Goal: Information Seeking & Learning: Learn about a topic

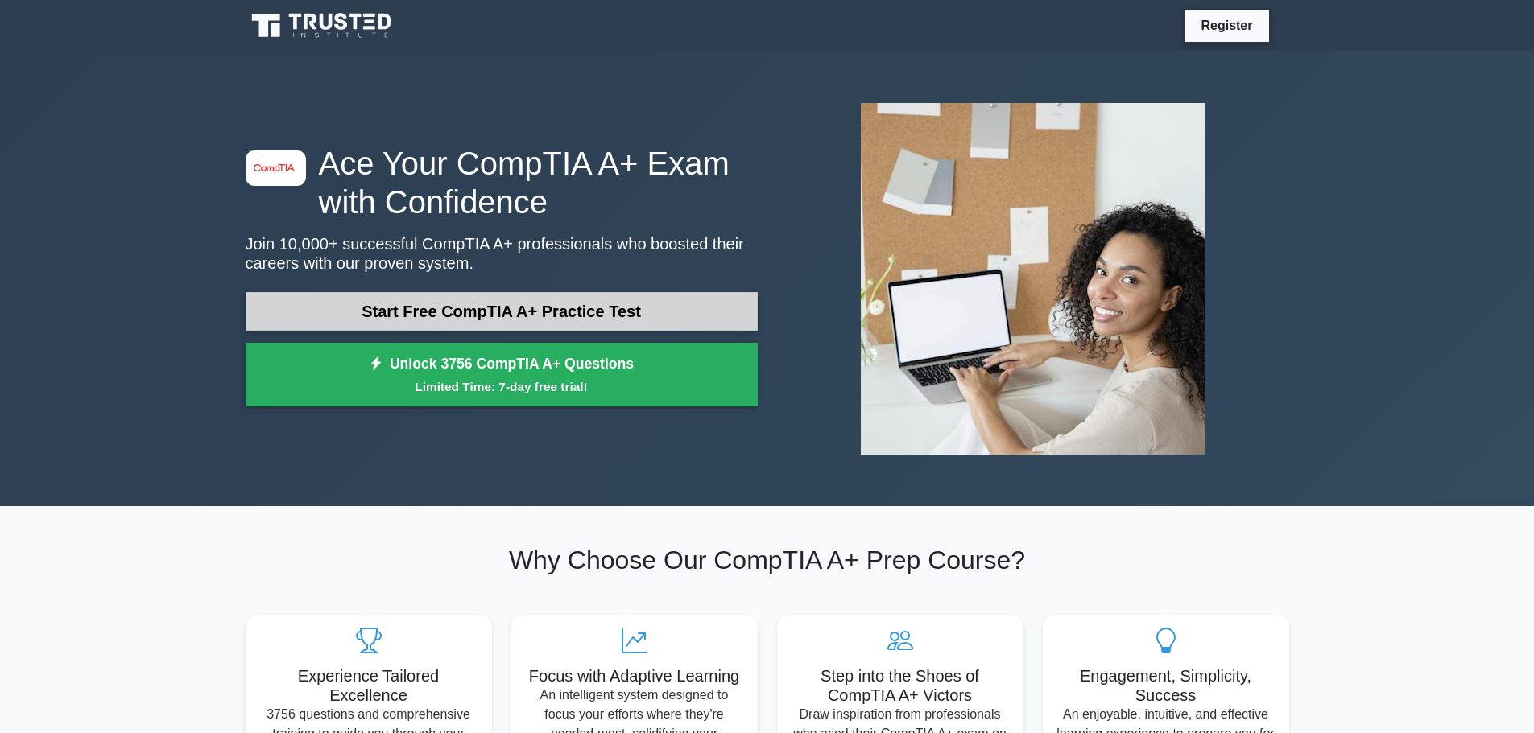
click at [445, 304] on link "Start Free CompTIA A+ Practice Test" at bounding box center [502, 311] width 512 height 39
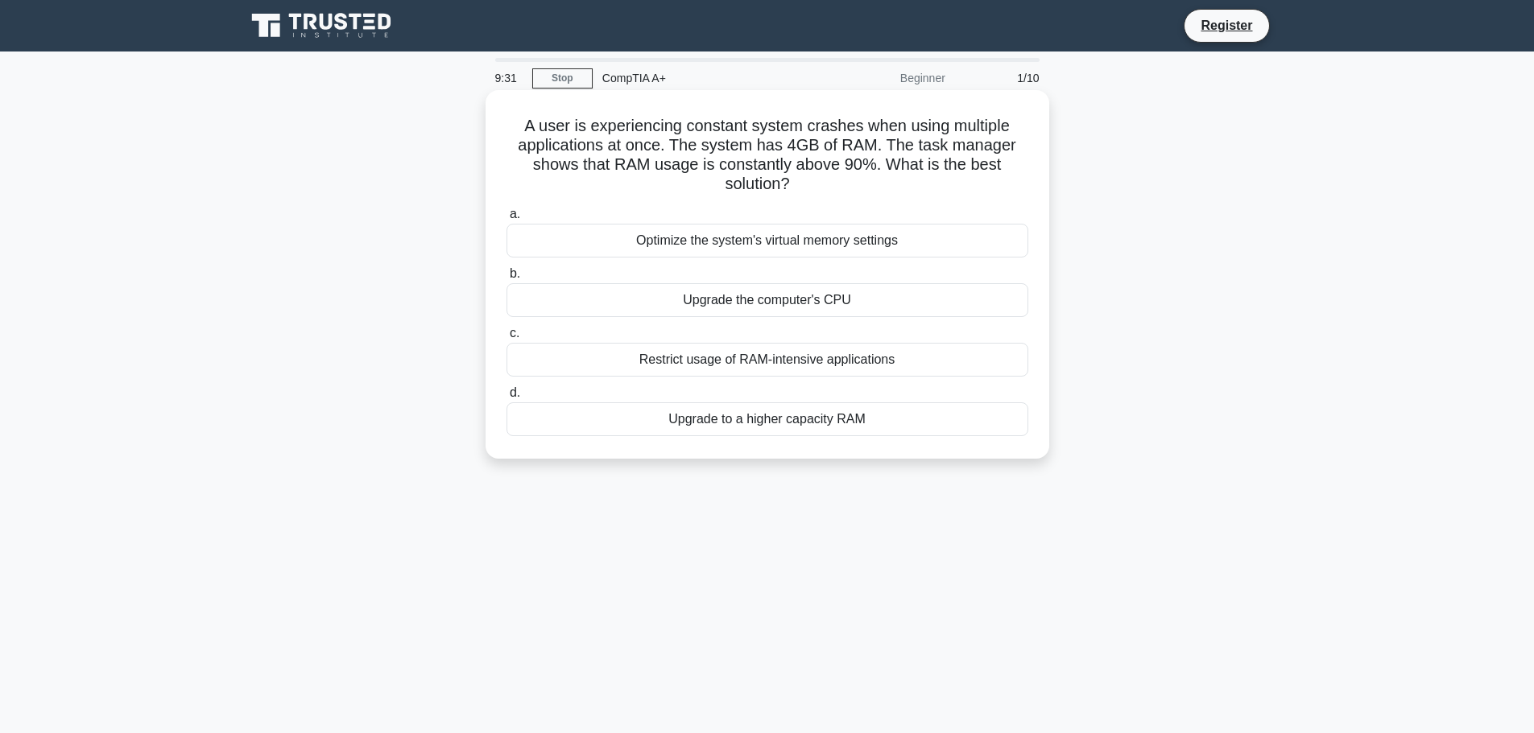
click at [759, 425] on div "Upgrade to a higher capacity RAM" at bounding box center [767, 420] width 522 height 34
click at [506, 399] on input "d. Upgrade to a higher capacity RAM" at bounding box center [506, 393] width 0 height 10
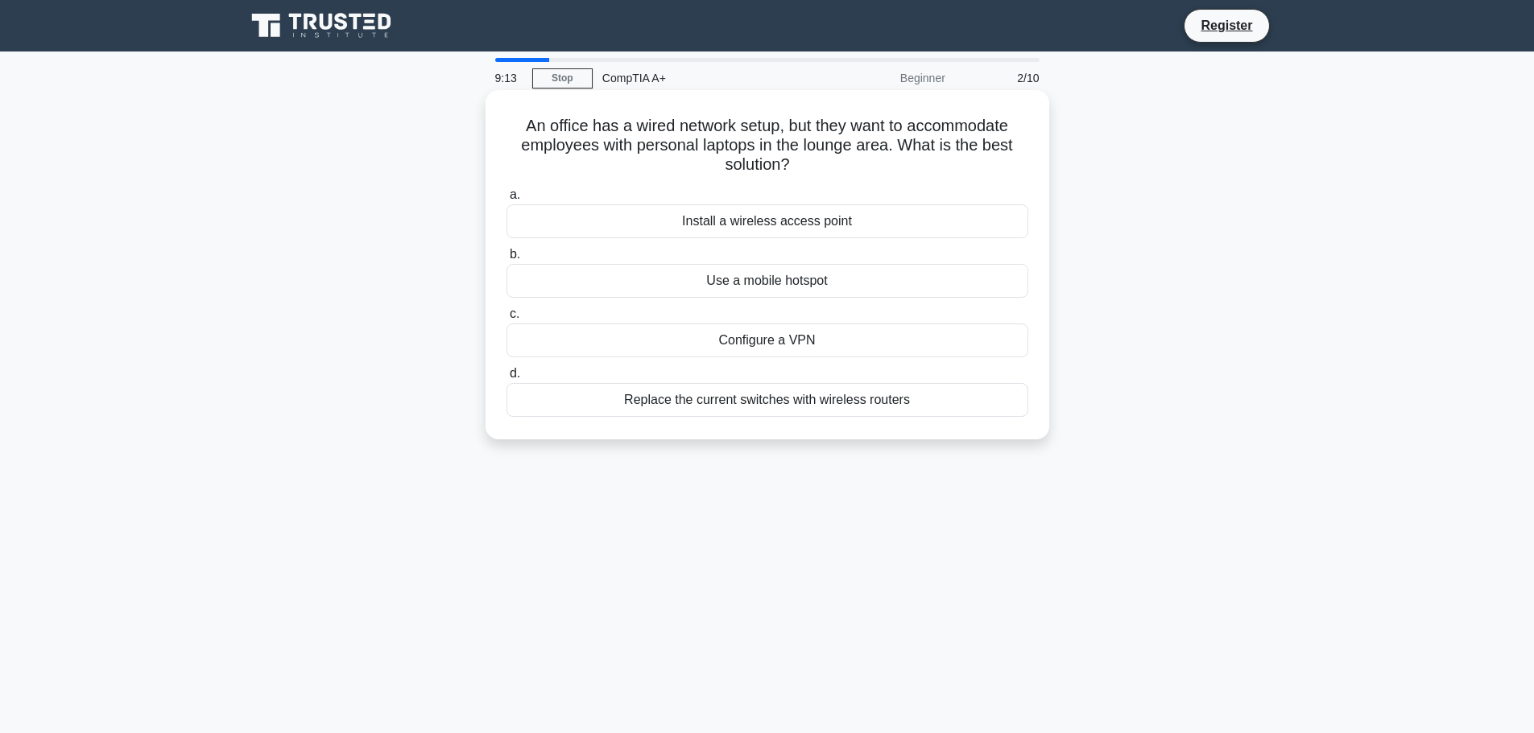
click at [744, 220] on div "Install a wireless access point" at bounding box center [767, 222] width 522 height 34
click at [506, 200] on input "a. Install a wireless access point" at bounding box center [506, 195] width 0 height 10
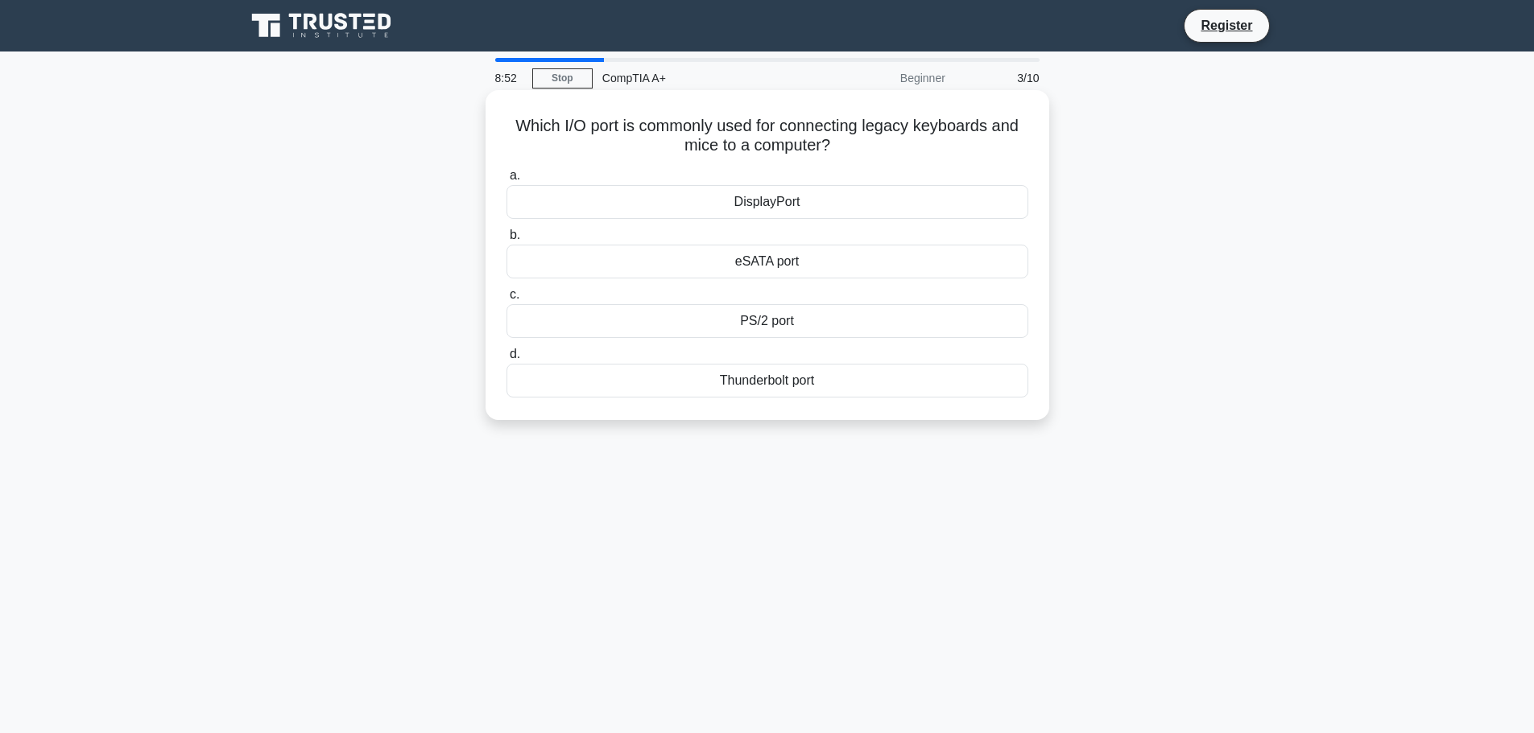
click at [797, 320] on div "PS/2 port" at bounding box center [767, 321] width 522 height 34
click at [506, 300] on input "c. PS/2 port" at bounding box center [506, 295] width 0 height 10
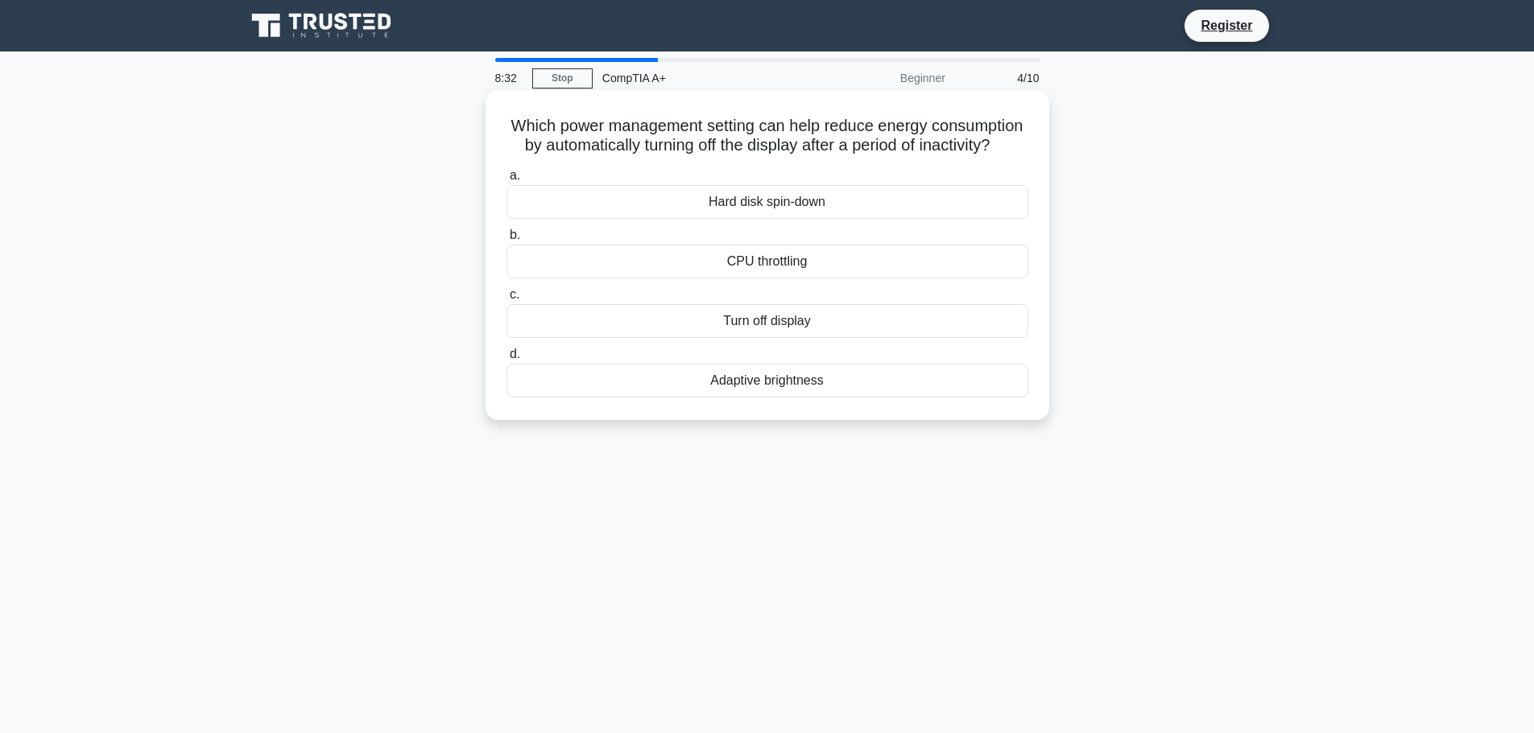
click at [820, 398] on div "Adaptive brightness" at bounding box center [767, 381] width 522 height 34
click at [506, 360] on input "d. Adaptive brightness" at bounding box center [506, 354] width 0 height 10
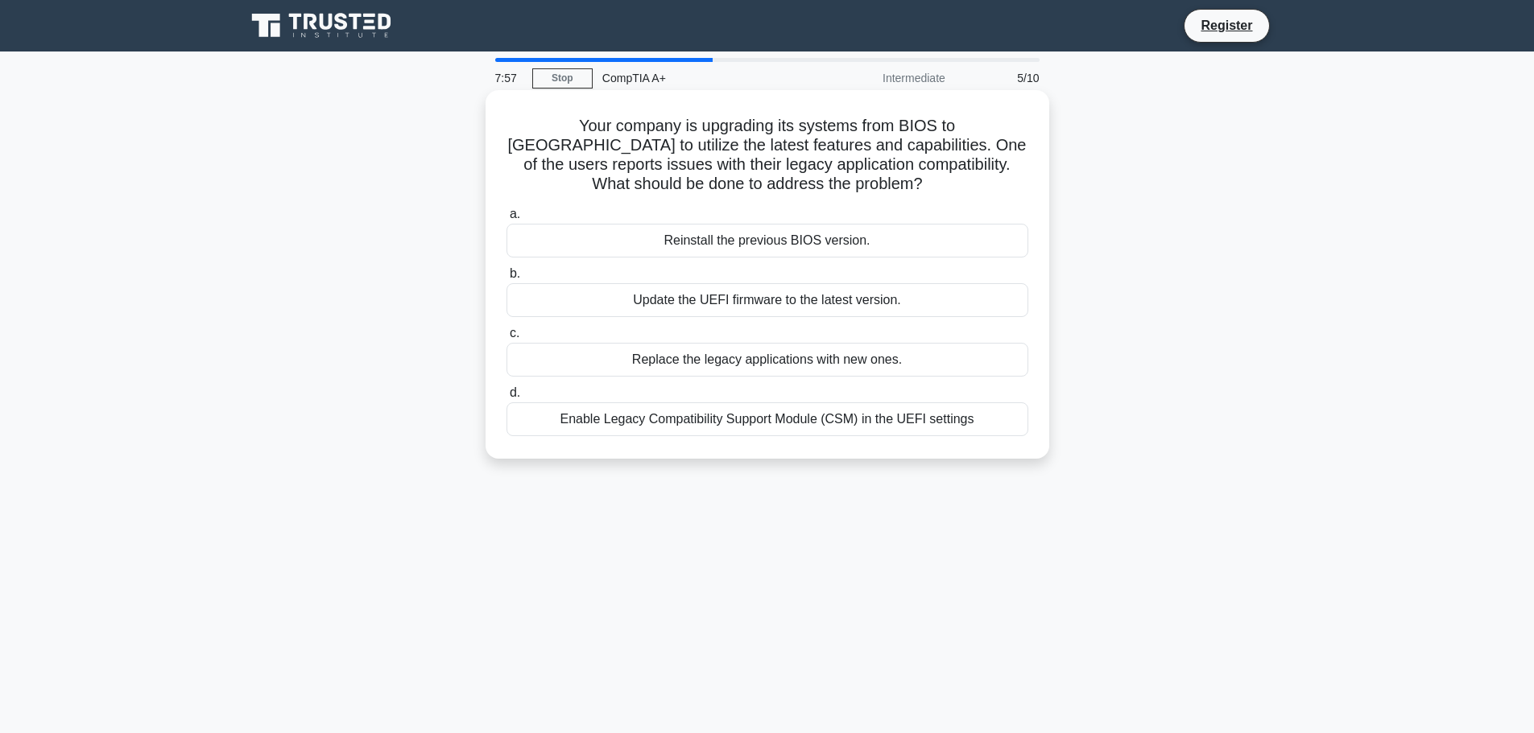
click at [601, 418] on div "Enable Legacy Compatibility Support Module (CSM) in the UEFI settings" at bounding box center [767, 420] width 522 height 34
click at [506, 399] on input "d. Enable Legacy Compatibility Support Module (CSM) in the UEFI settings" at bounding box center [506, 393] width 0 height 10
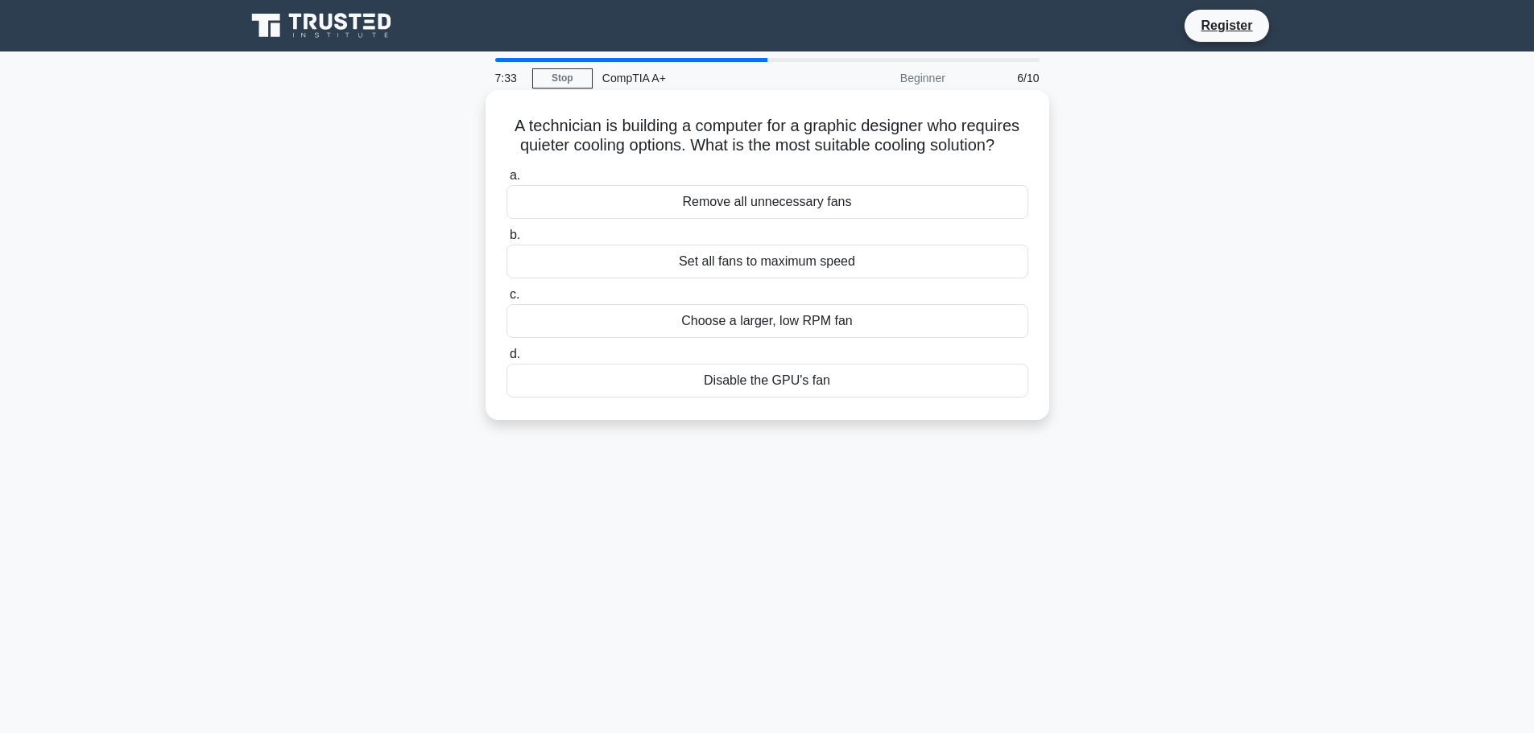
click at [766, 204] on div "Remove all unnecessary fans" at bounding box center [767, 202] width 522 height 34
click at [506, 181] on input "a. Remove all unnecessary fans" at bounding box center [506, 176] width 0 height 10
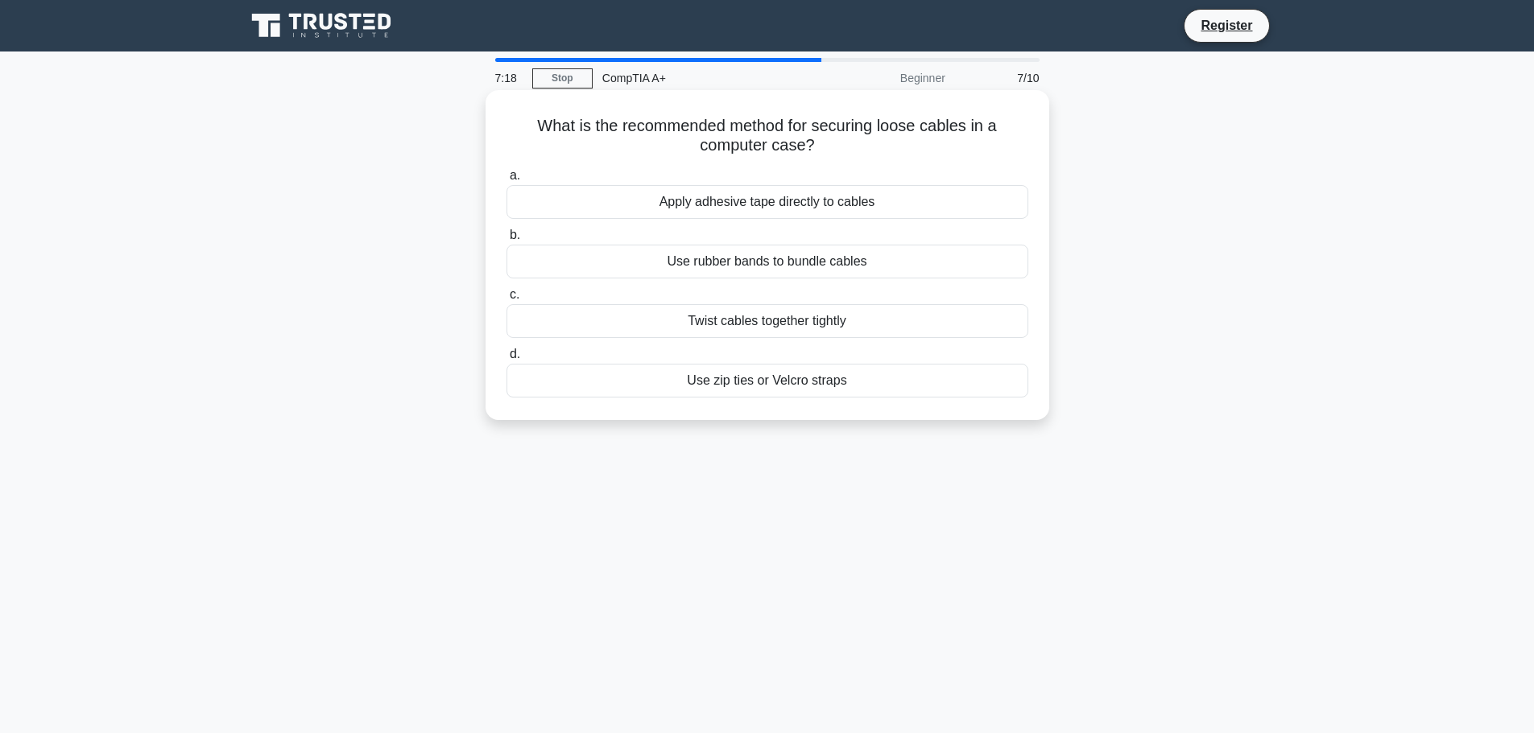
click at [680, 381] on div "Use zip ties or Velcro straps" at bounding box center [767, 381] width 522 height 34
click at [506, 360] on input "d. Use zip ties or Velcro straps" at bounding box center [506, 354] width 0 height 10
click at [700, 320] on div "Disk Management" at bounding box center [767, 321] width 522 height 34
click at [506, 300] on input "c. Disk Management" at bounding box center [506, 295] width 0 height 10
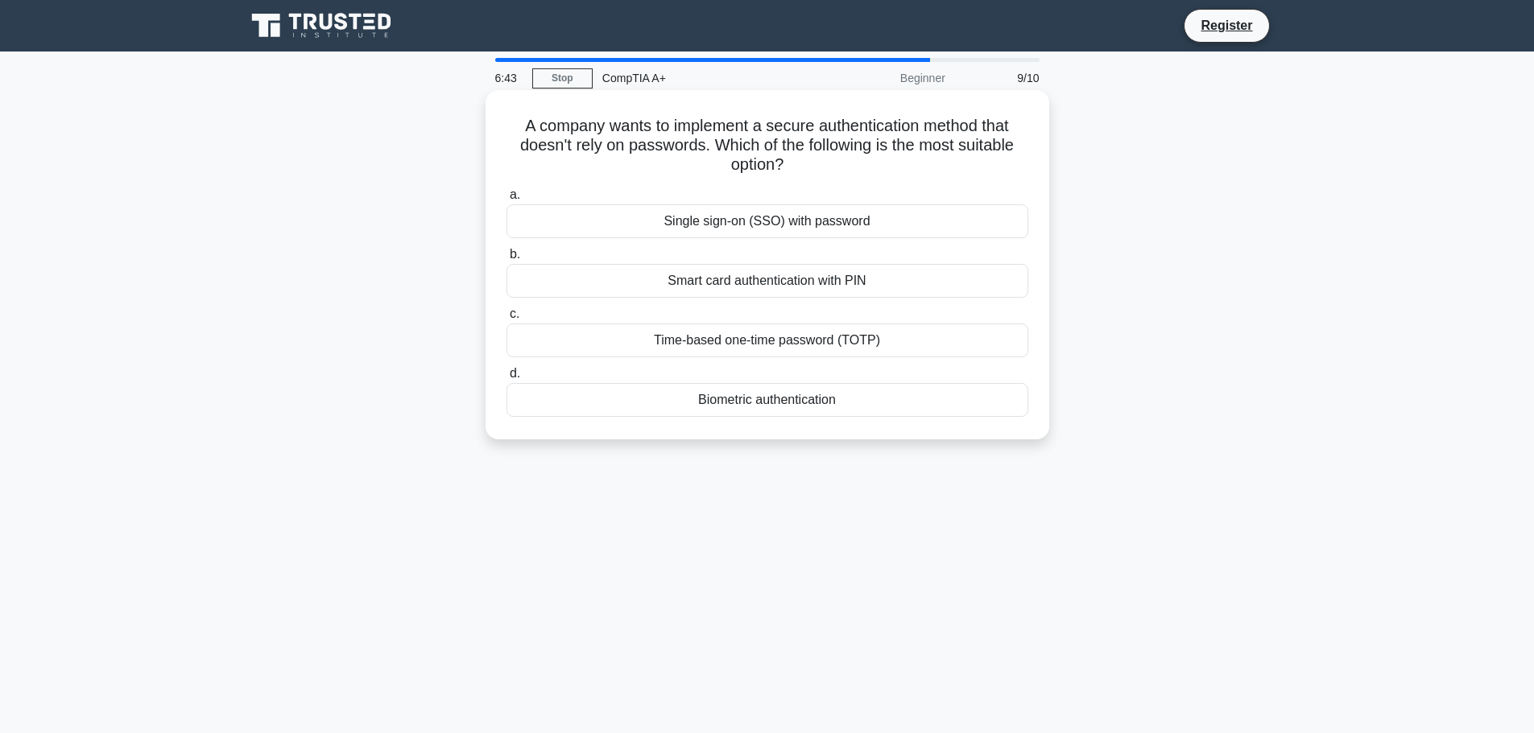
click at [628, 342] on div "Time-based one-time password (TOTP)" at bounding box center [767, 341] width 522 height 34
click at [506, 320] on input "c. Time-based one-time password (TOTP)" at bounding box center [506, 314] width 0 height 10
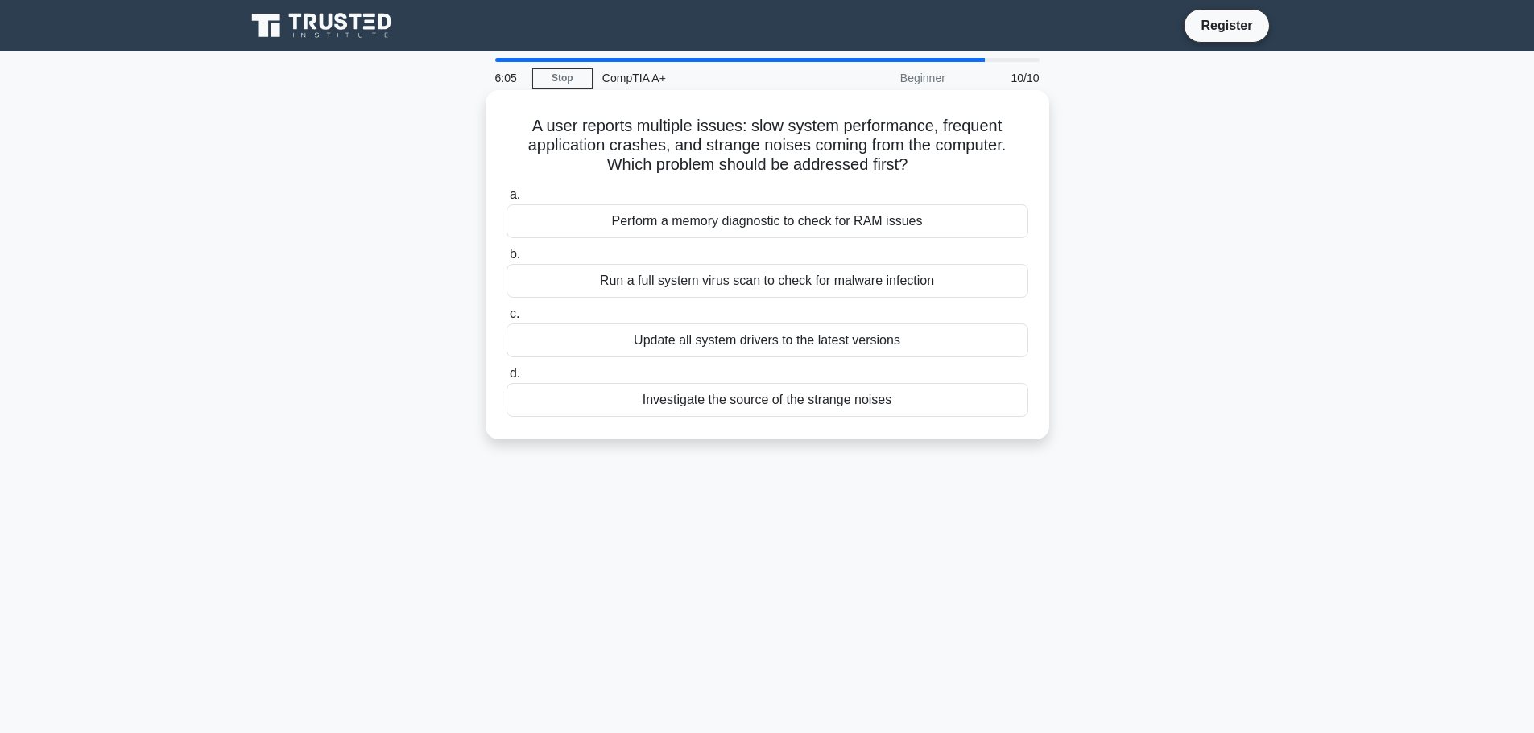
click at [609, 401] on div "Investigate the source of the strange noises" at bounding box center [767, 400] width 522 height 34
click at [506, 379] on input "d. Investigate the source of the strange noises" at bounding box center [506, 374] width 0 height 10
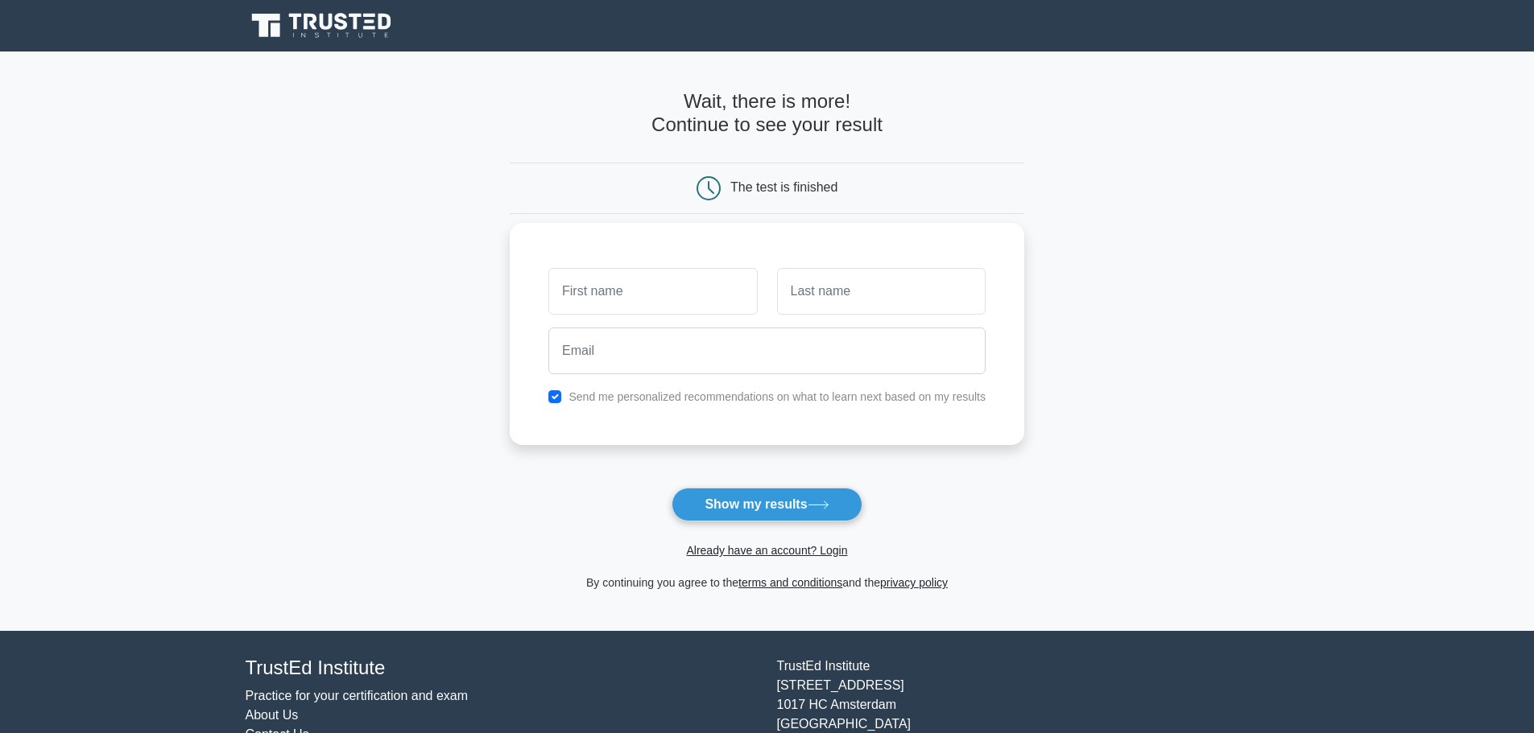
click at [605, 291] on input "text" at bounding box center [652, 291] width 209 height 47
type input "john"
type input "Melnik"
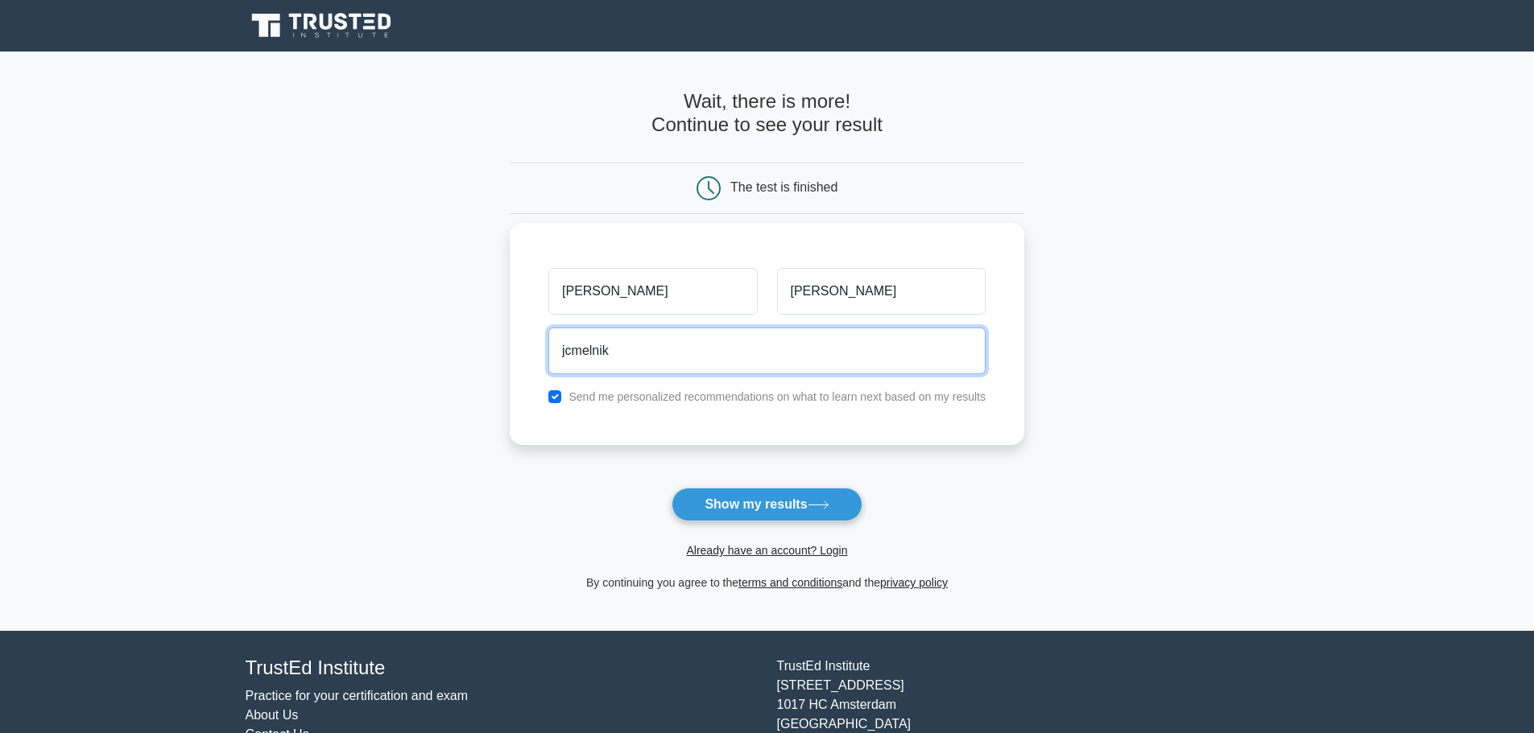
type input "jcmelnik28@gmail.com"
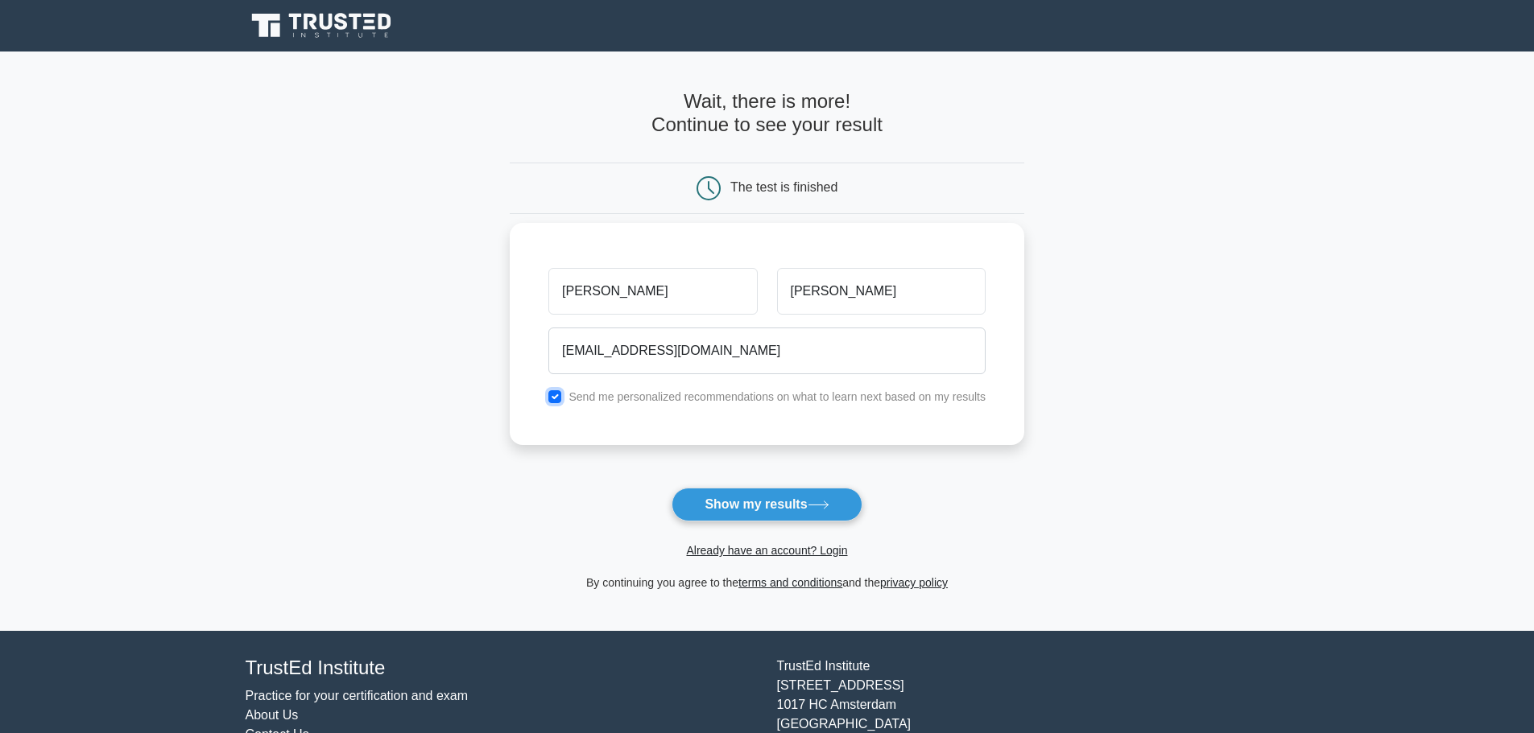
click at [557, 397] on input "checkbox" at bounding box center [554, 396] width 13 height 13
checkbox input "false"
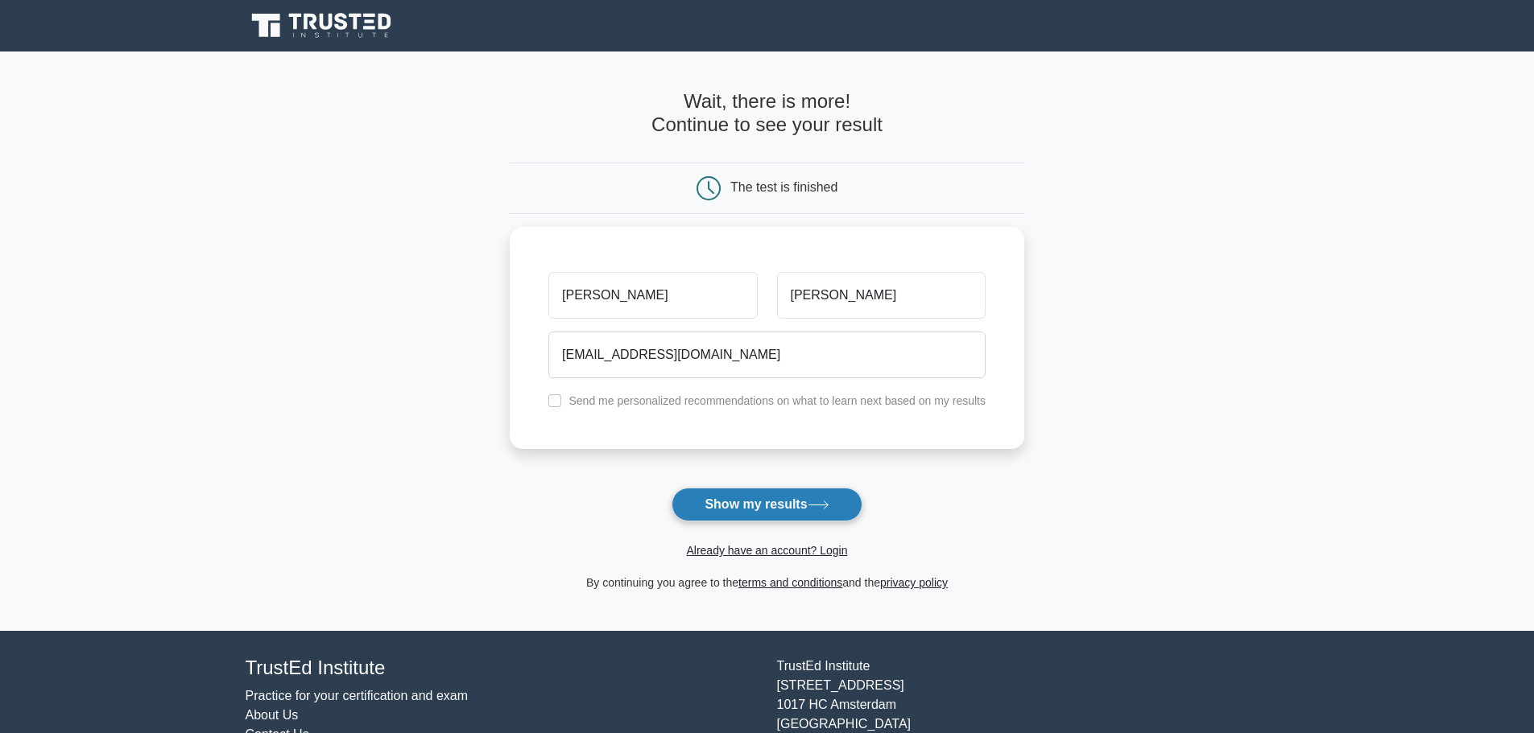
click at [777, 498] on button "Show my results" at bounding box center [766, 505] width 190 height 34
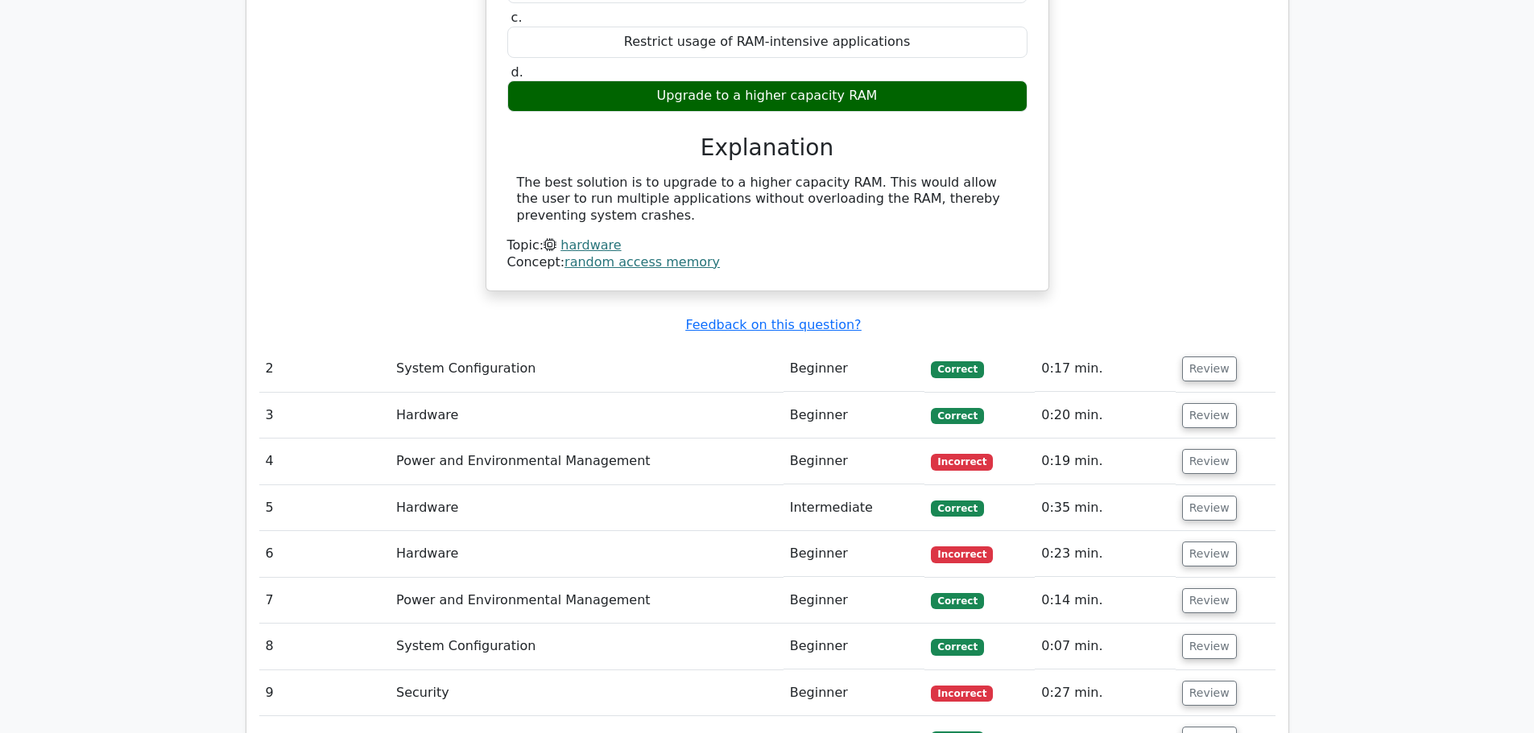
scroll to position [1530, 0]
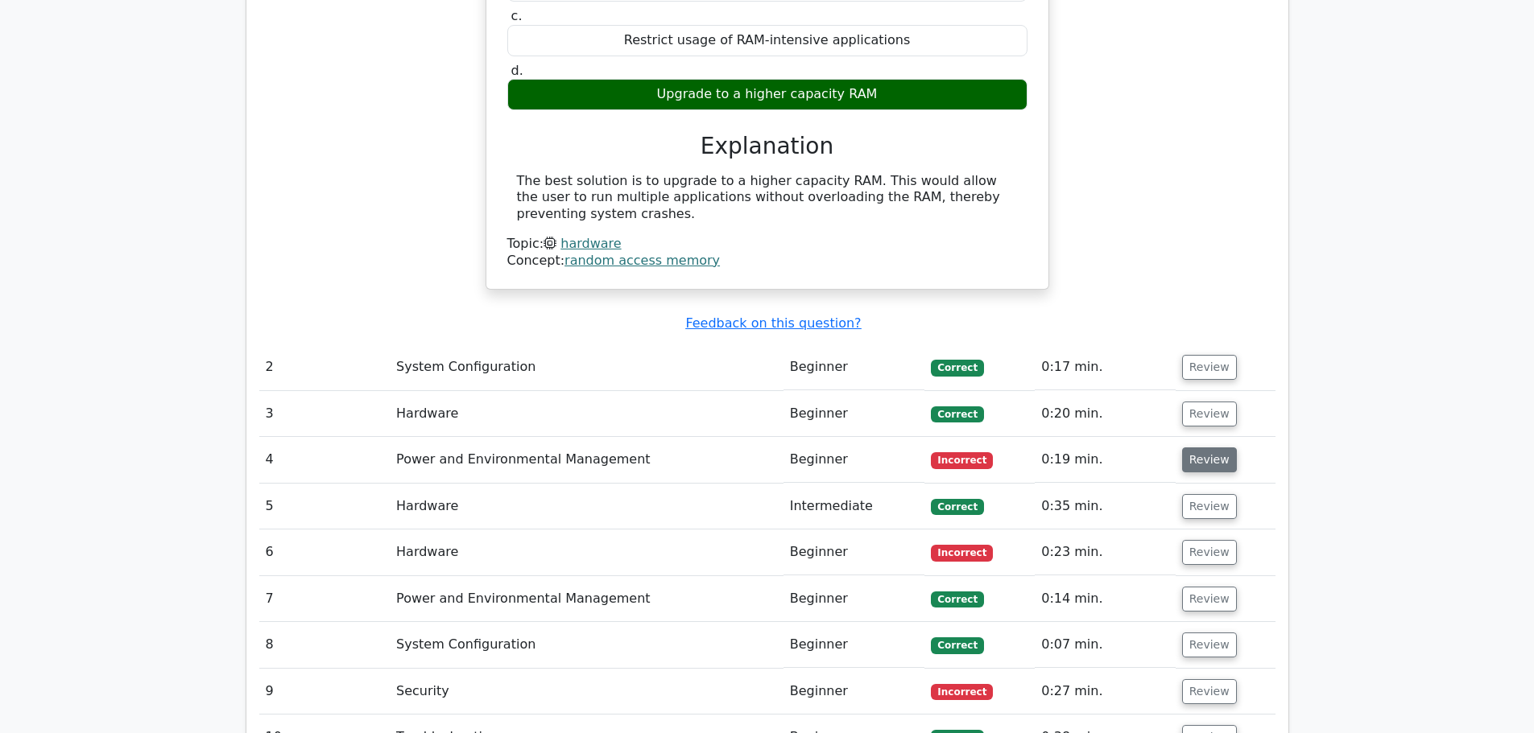
click at [1196, 448] on button "Review" at bounding box center [1209, 460] width 55 height 25
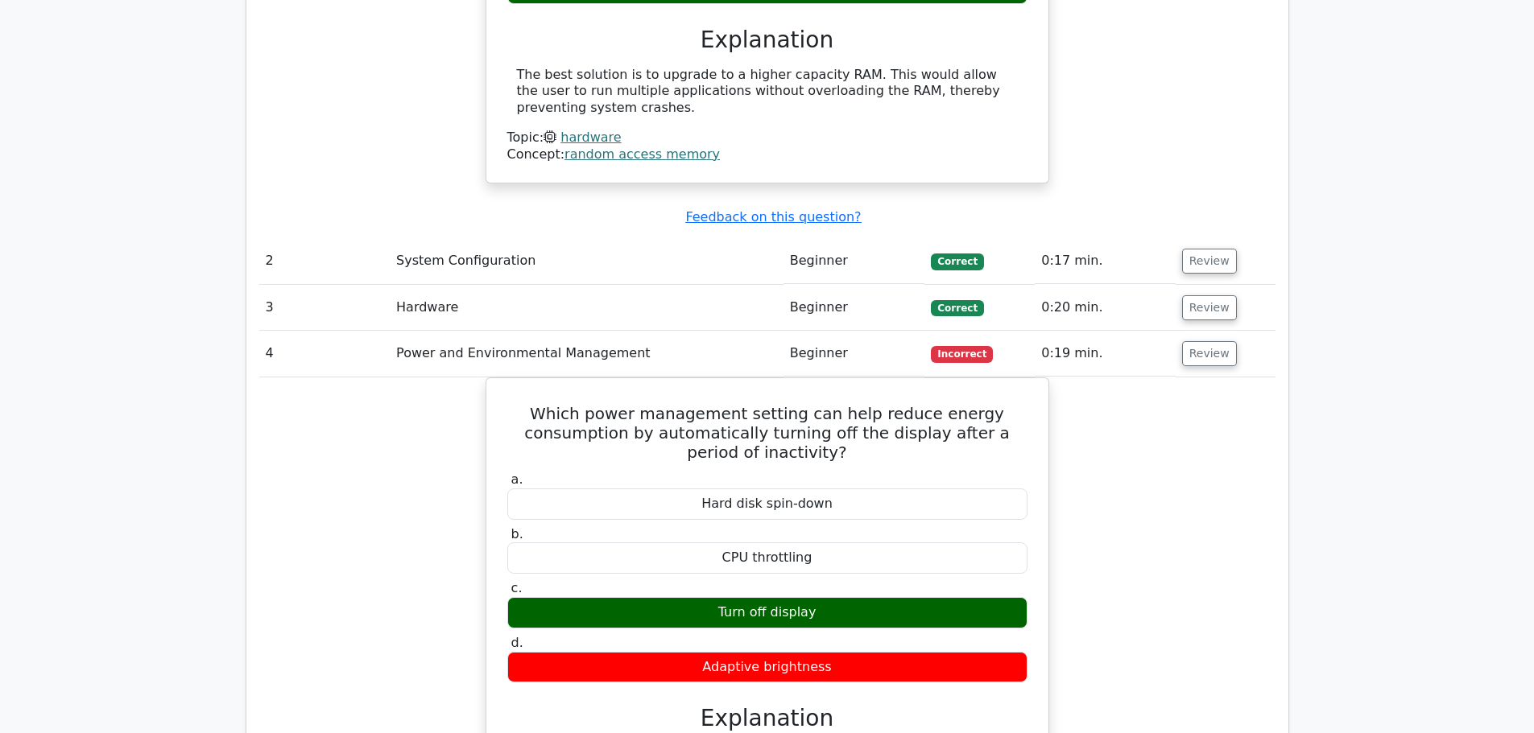
scroll to position [1610, 0]
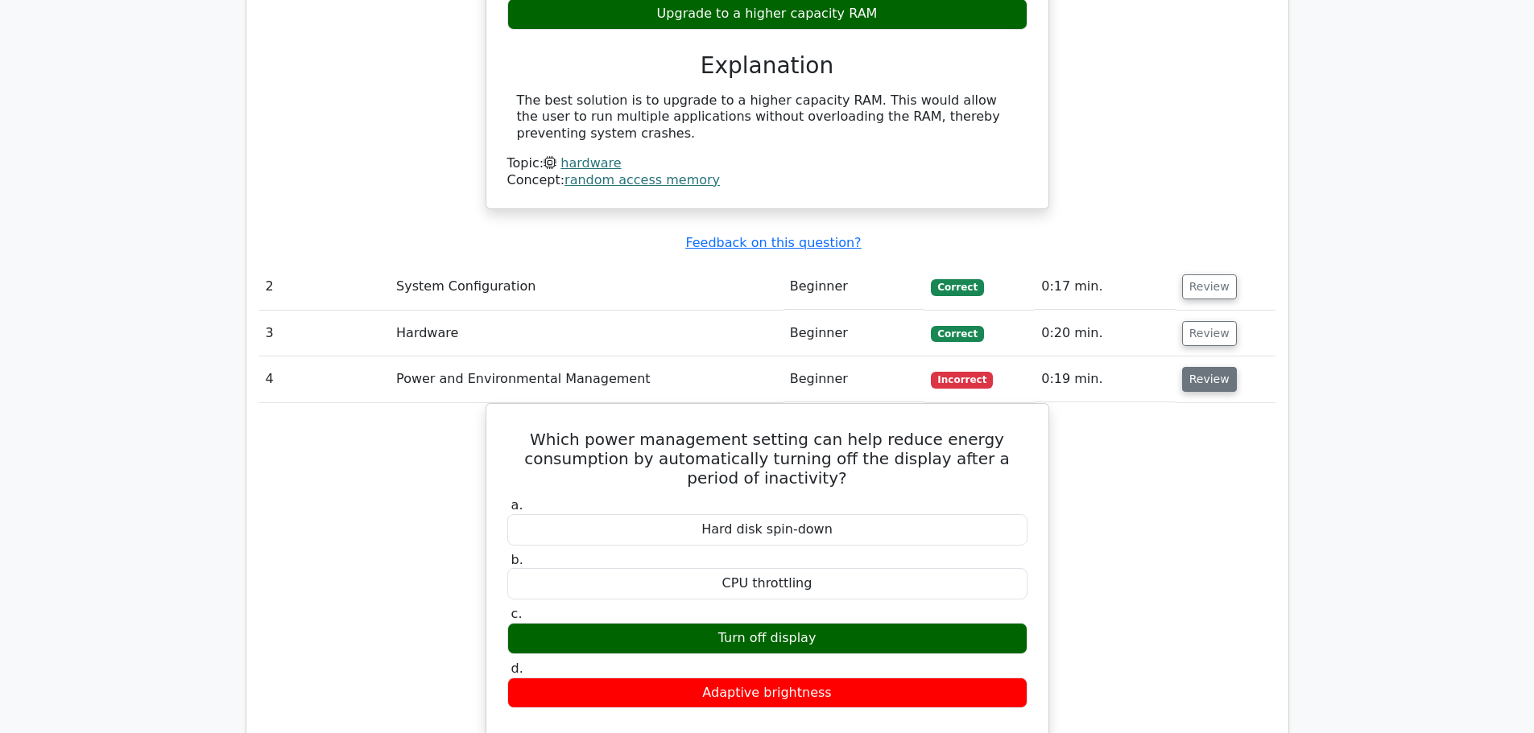
click at [1201, 367] on button "Review" at bounding box center [1209, 379] width 55 height 25
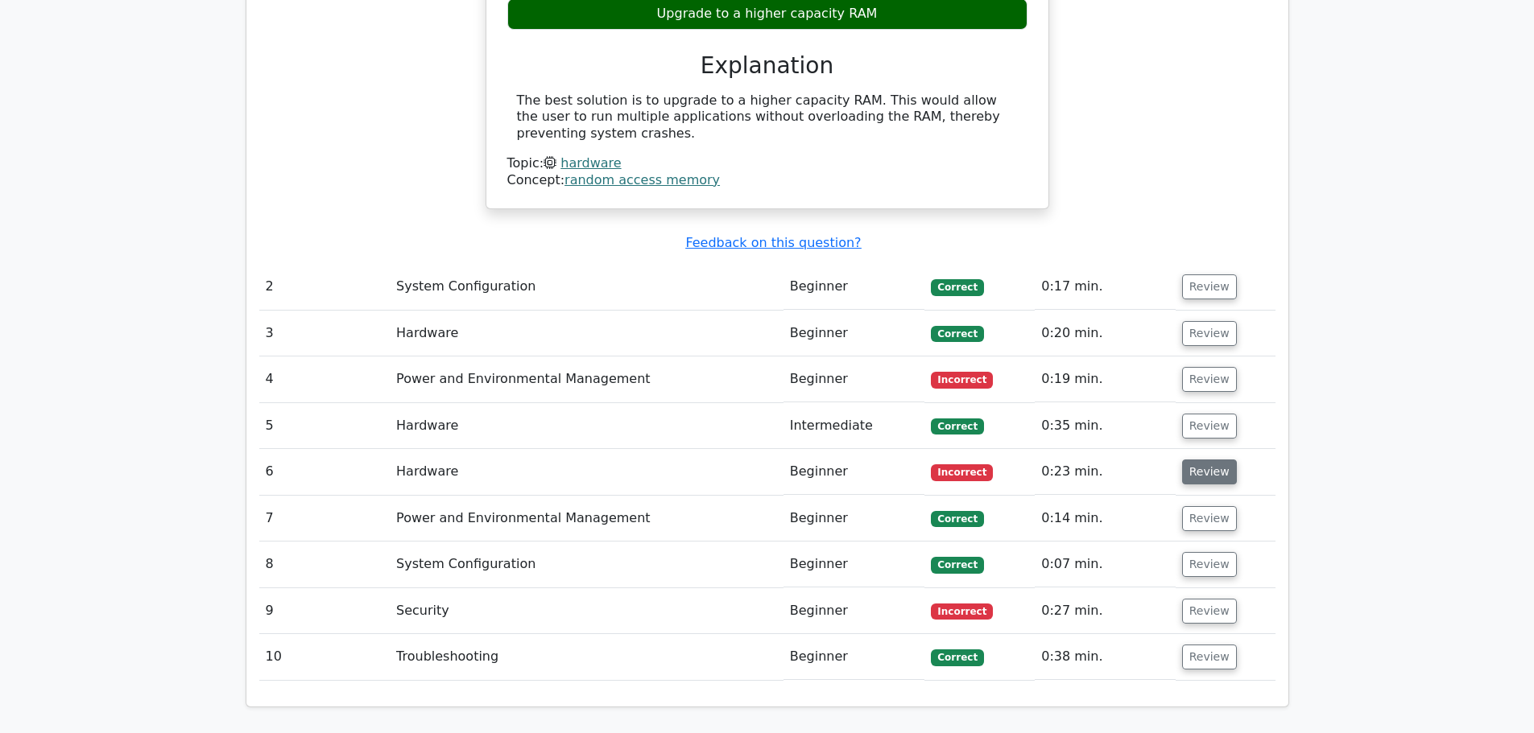
click at [1195, 460] on button "Review" at bounding box center [1209, 472] width 55 height 25
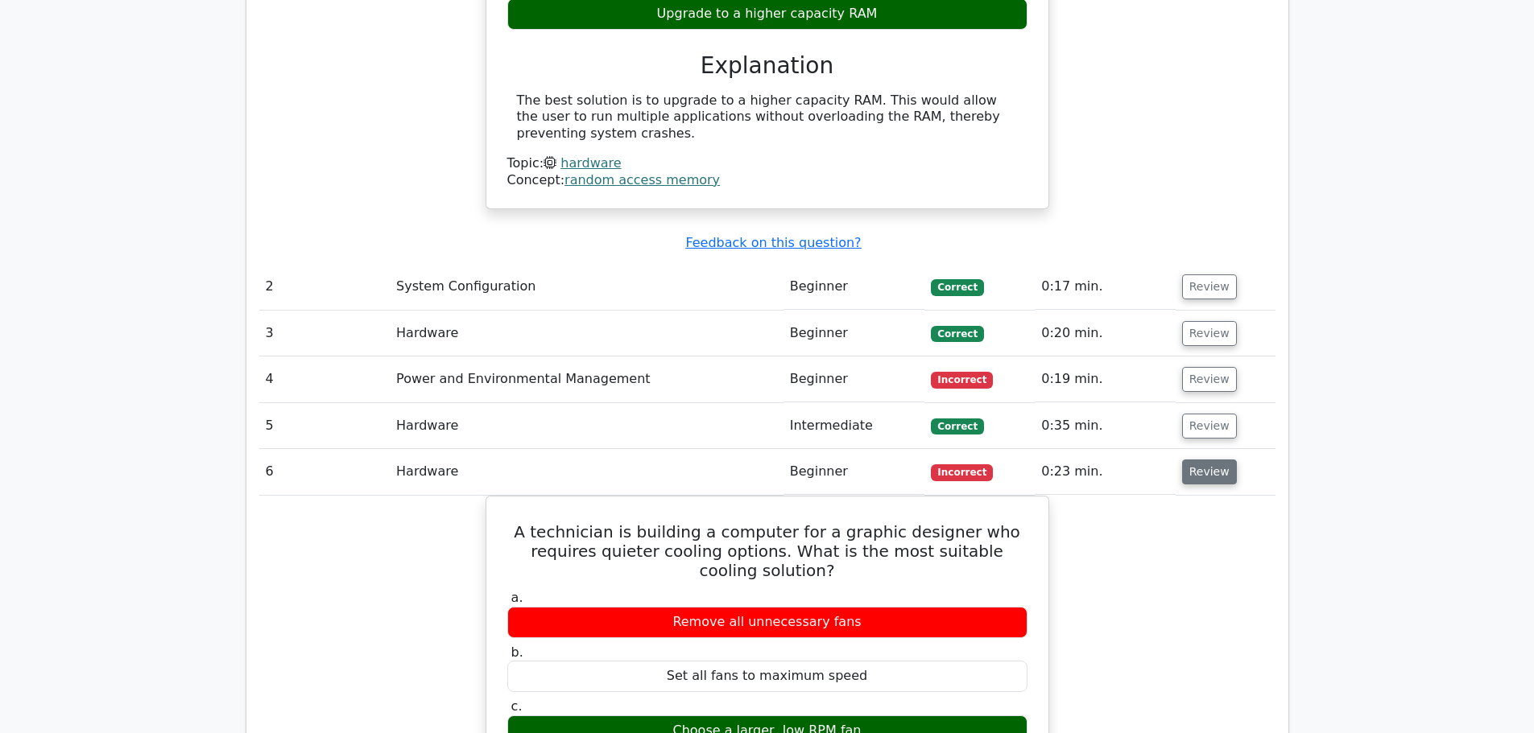
click at [1200, 460] on button "Review" at bounding box center [1209, 472] width 55 height 25
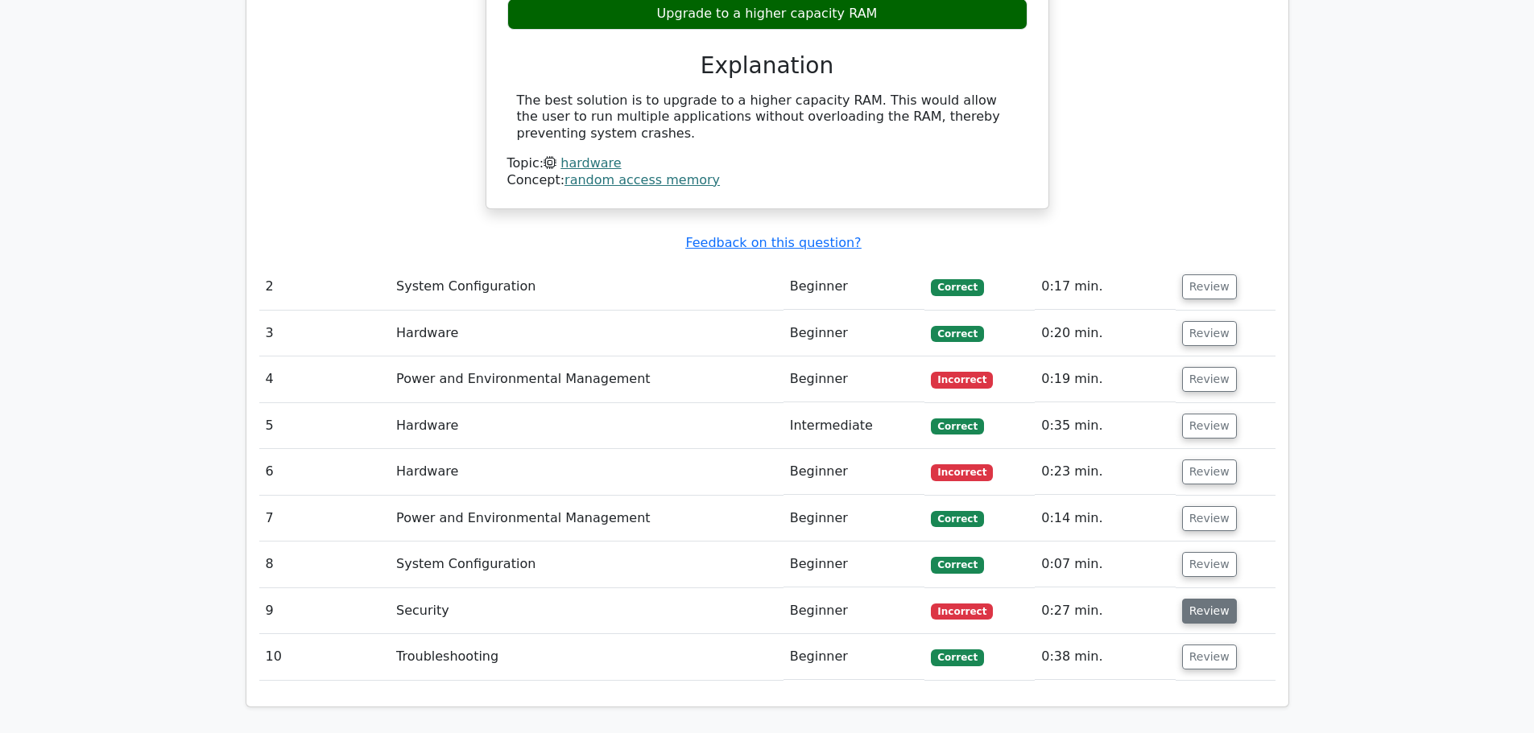
click at [1200, 599] on button "Review" at bounding box center [1209, 611] width 55 height 25
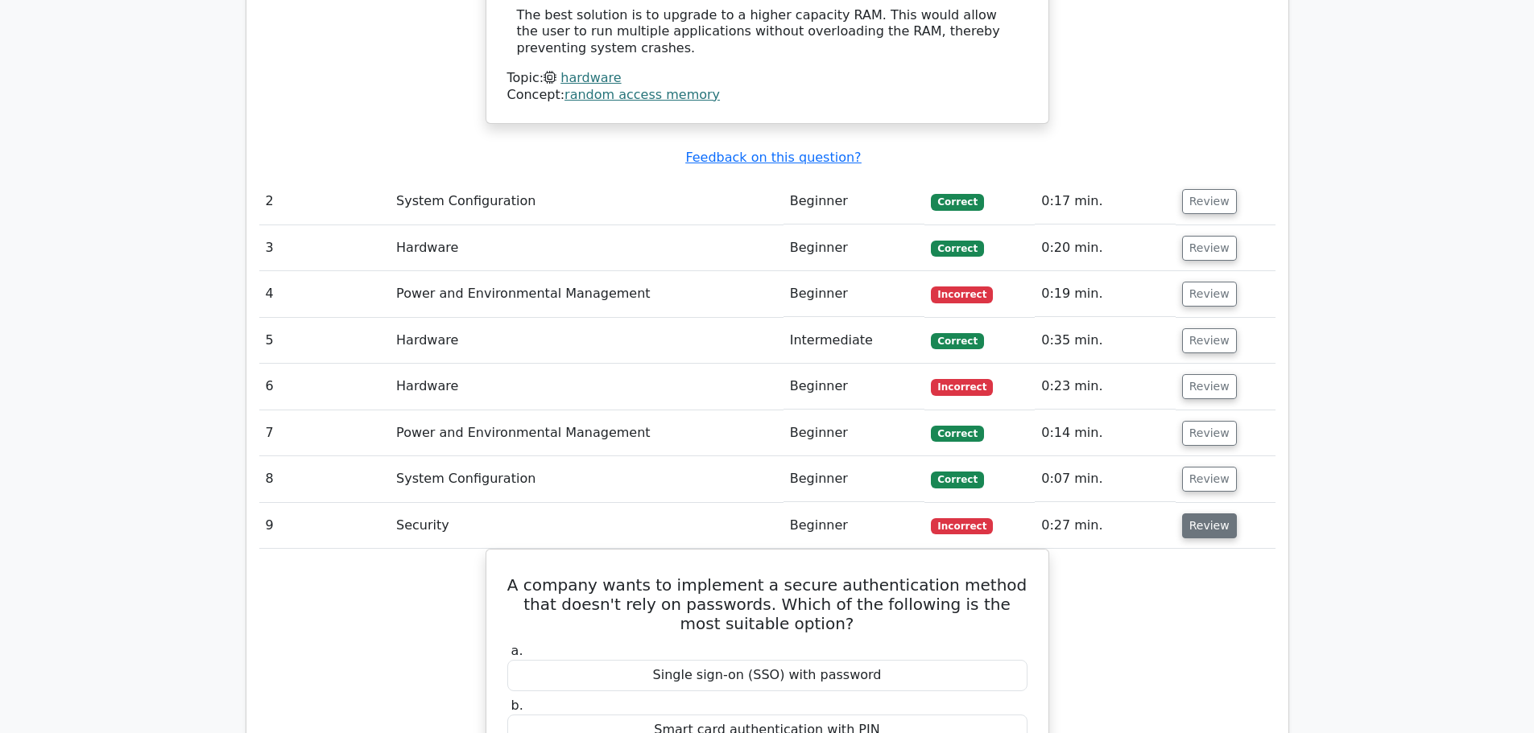
scroll to position [1771, 0]
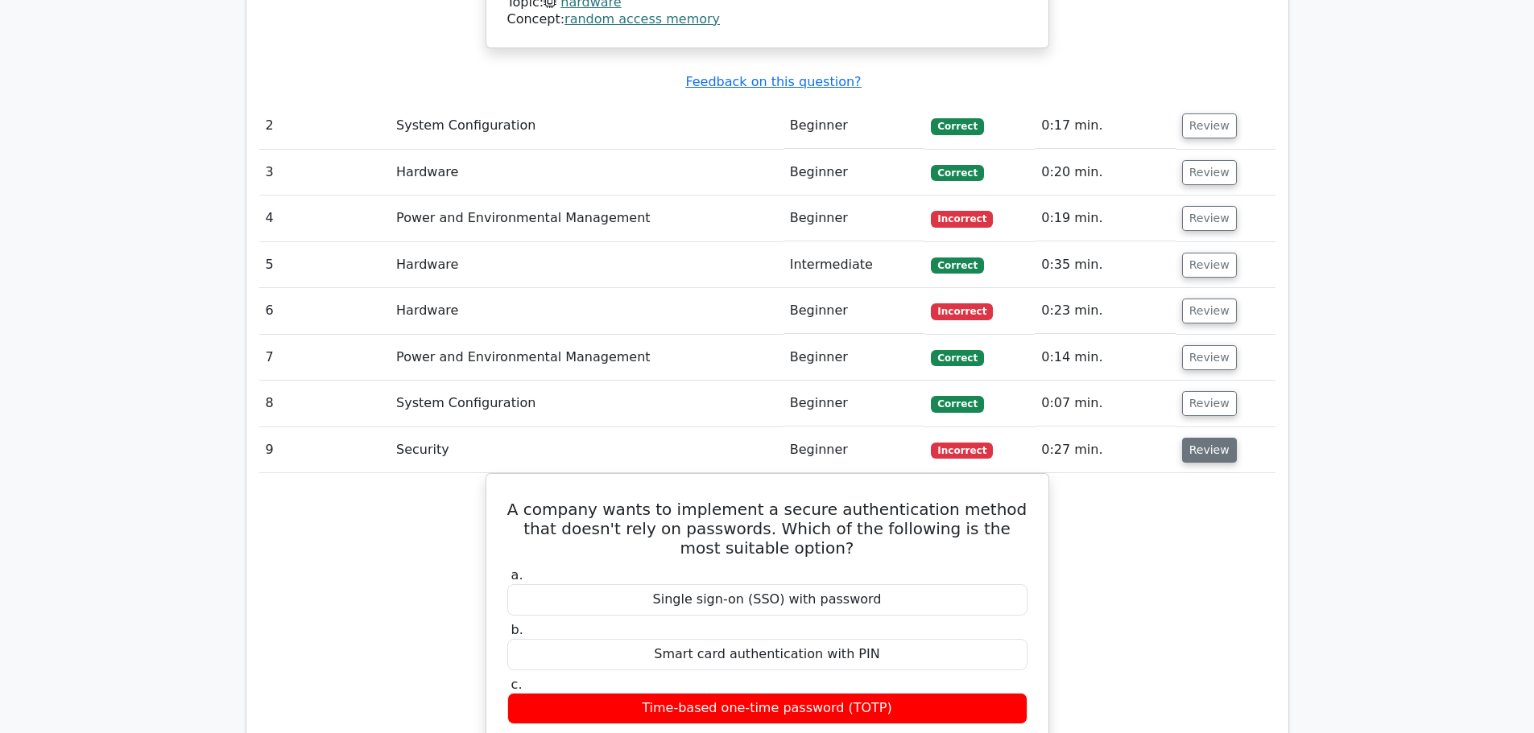
click at [1209, 438] on button "Review" at bounding box center [1209, 450] width 55 height 25
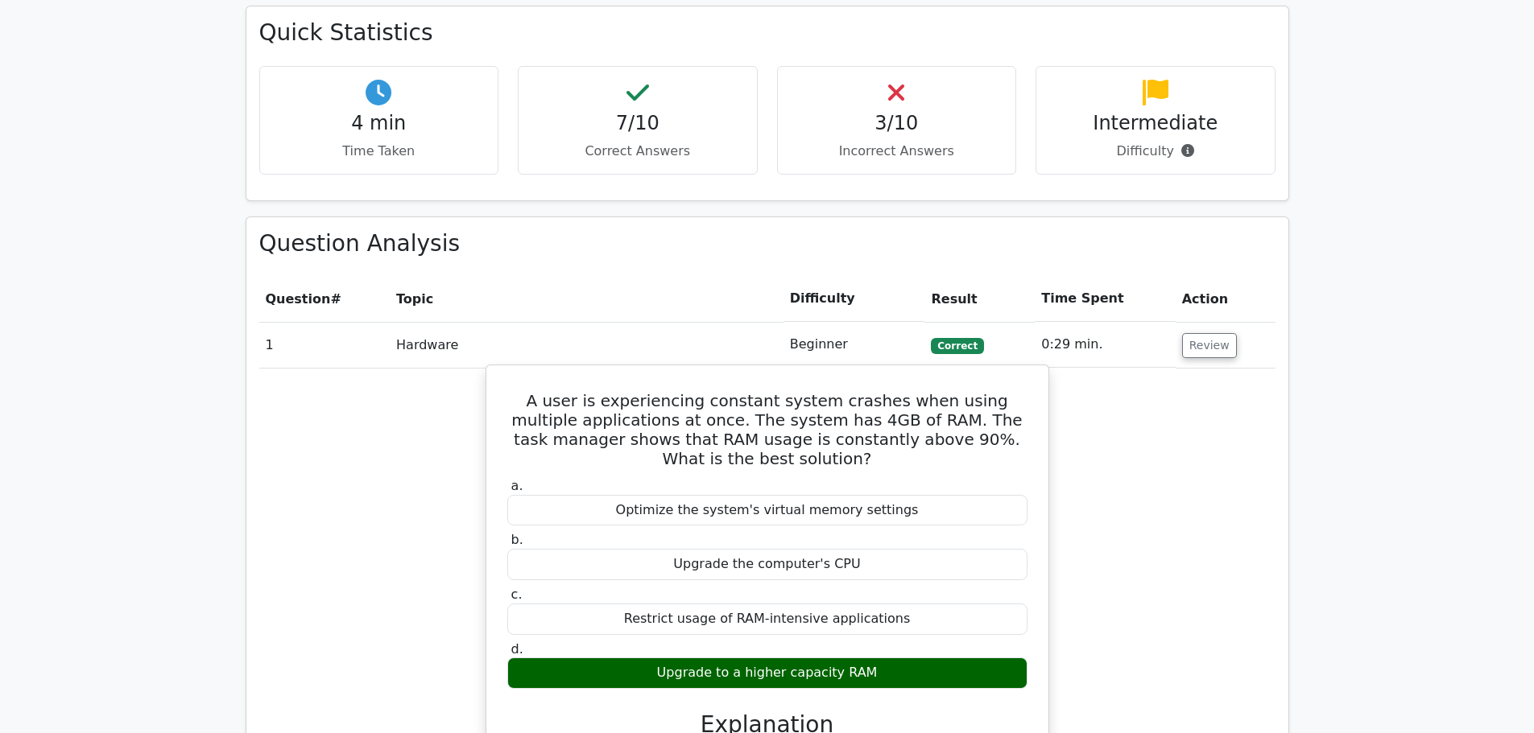
scroll to position [886, 0]
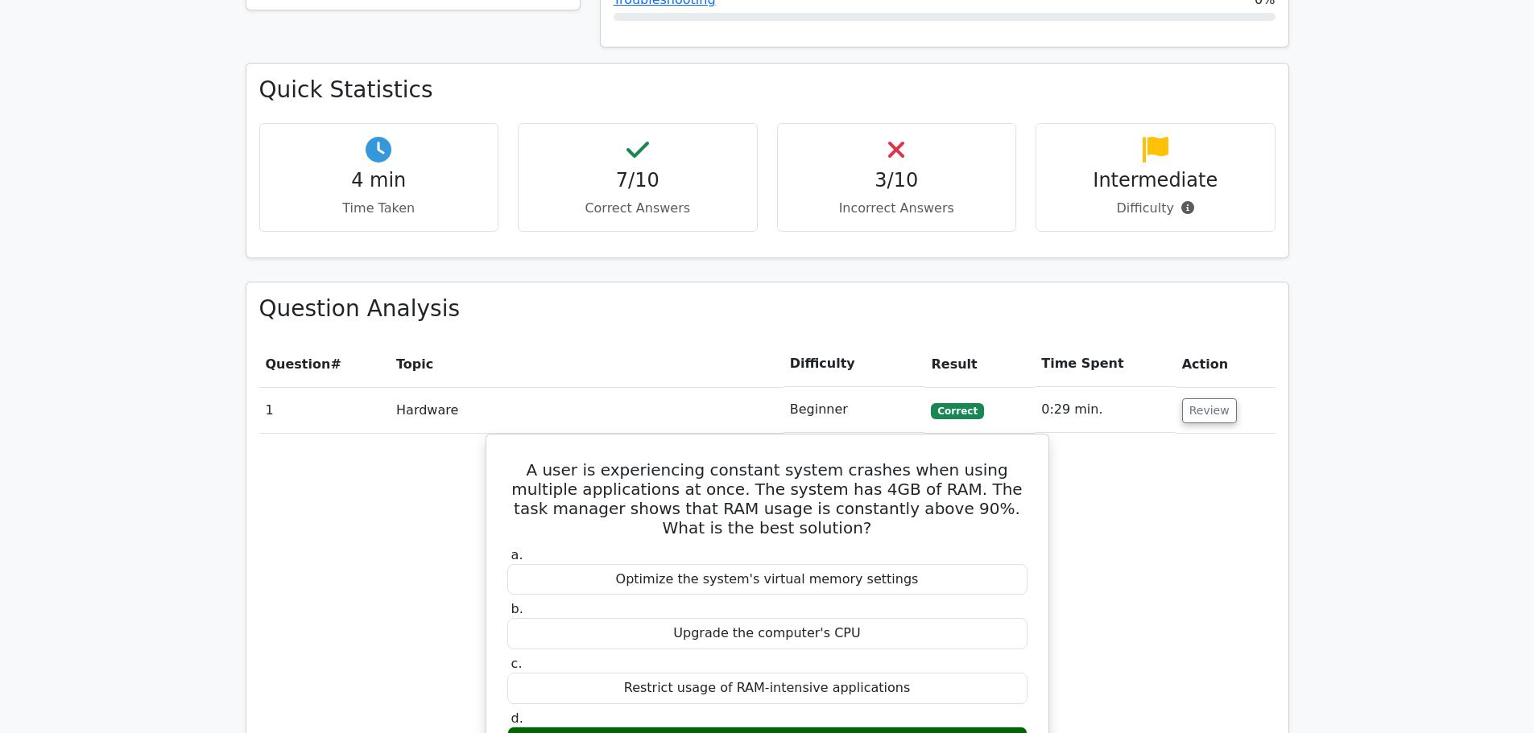
click at [927, 169] on h4 "3/10" at bounding box center [897, 180] width 213 height 23
click at [1161, 137] on icon at bounding box center [1155, 150] width 26 height 26
click at [1154, 169] on h4 "Intermediate" at bounding box center [1155, 180] width 213 height 23
click at [1152, 169] on h4 "Intermediate" at bounding box center [1155, 180] width 213 height 23
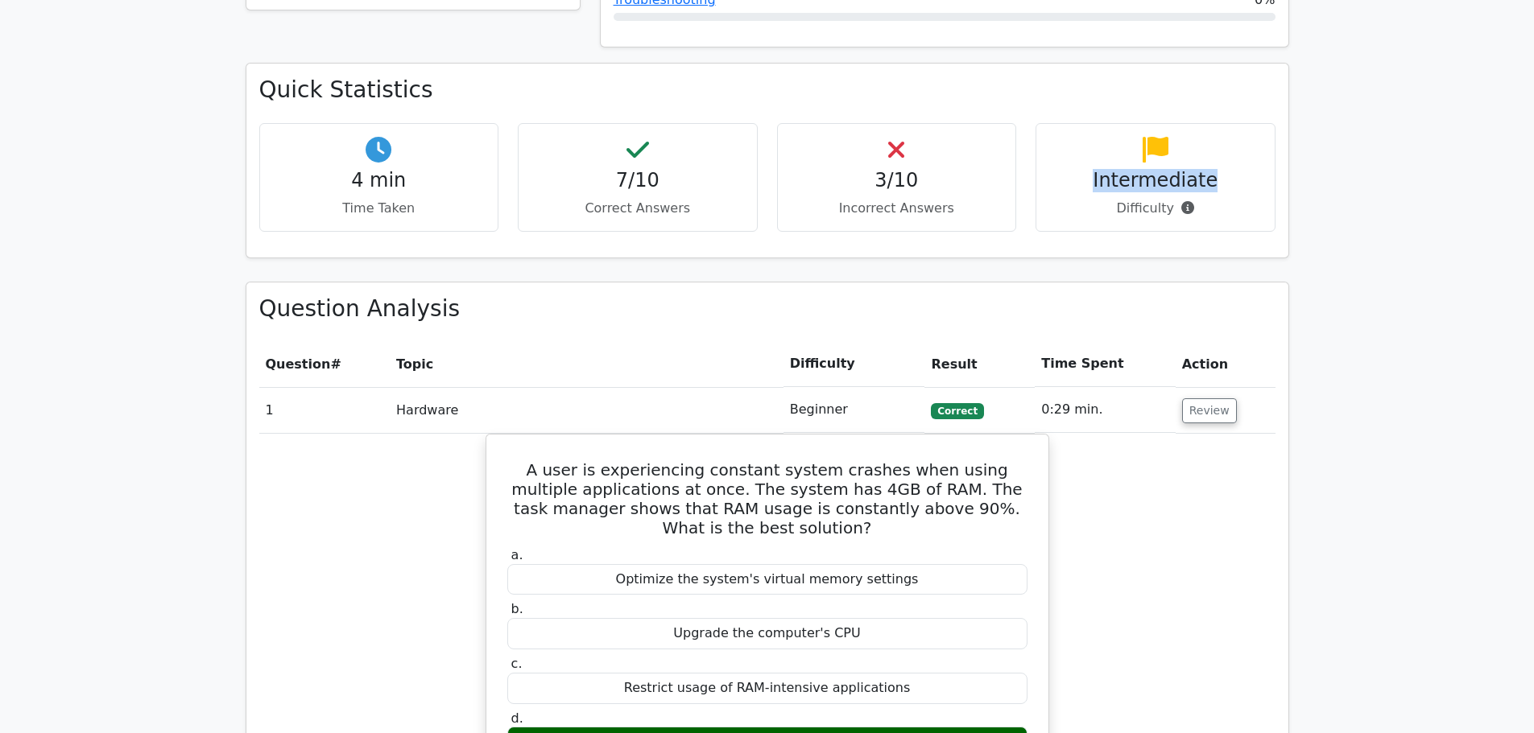
click at [1124, 169] on h4 "Intermediate" at bounding box center [1155, 180] width 213 height 23
drag, startPoint x: 558, startPoint y: 78, endPoint x: 585, endPoint y: 98, distance: 34.0
click at [557, 123] on div "7/10 Correct Answers" at bounding box center [638, 177] width 240 height 109
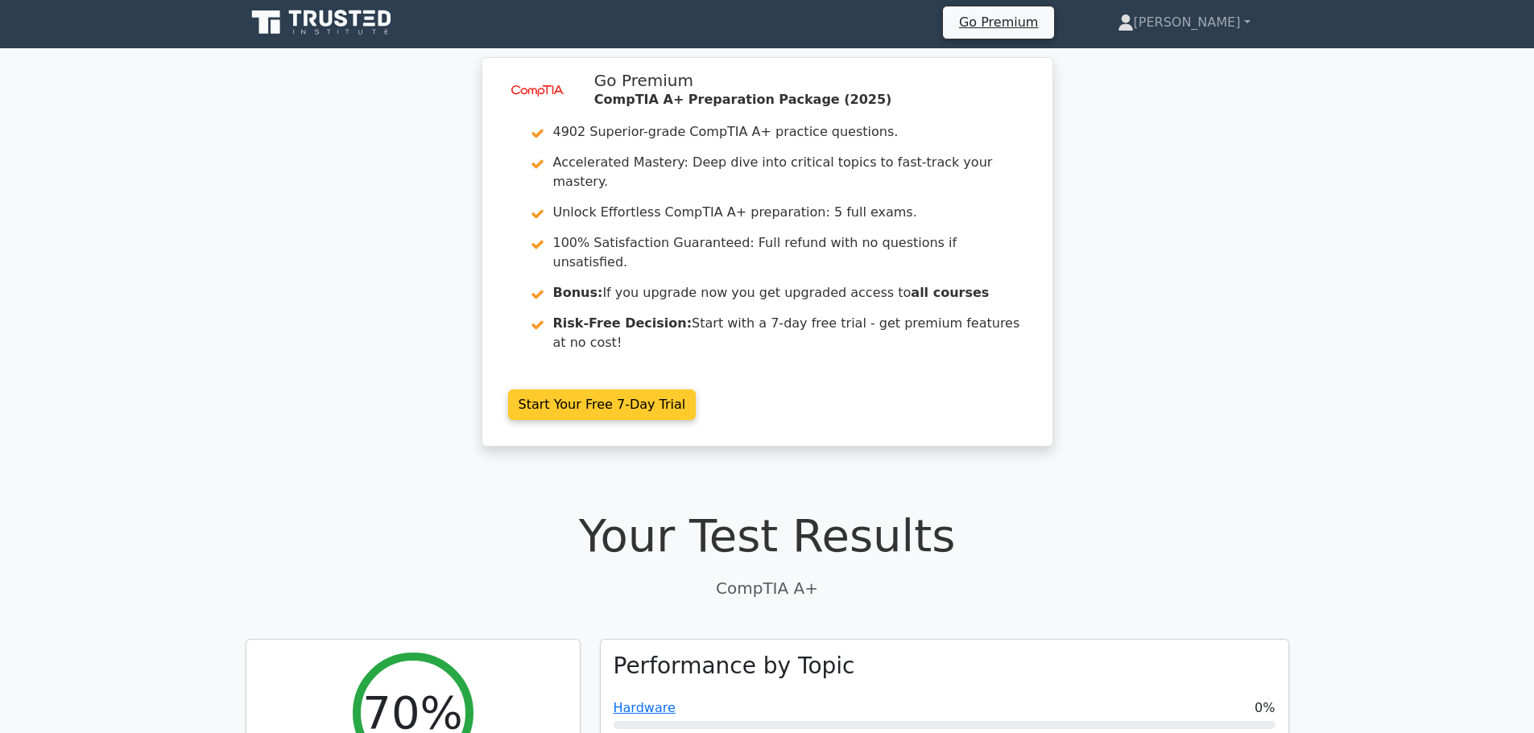
scroll to position [0, 0]
